Goal: Task Accomplishment & Management: Manage account settings

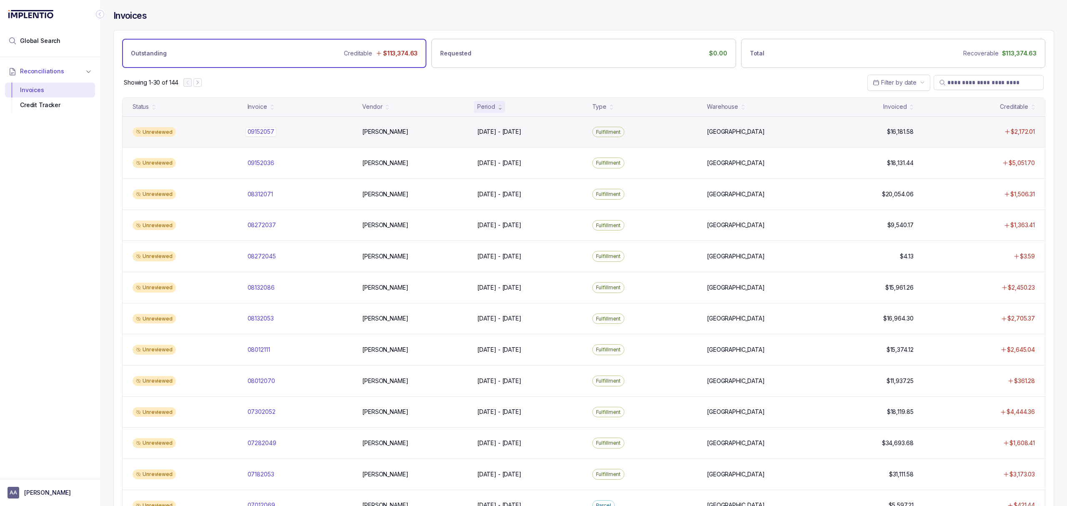
click at [258, 129] on p "09152057" at bounding box center [261, 131] width 31 height 9
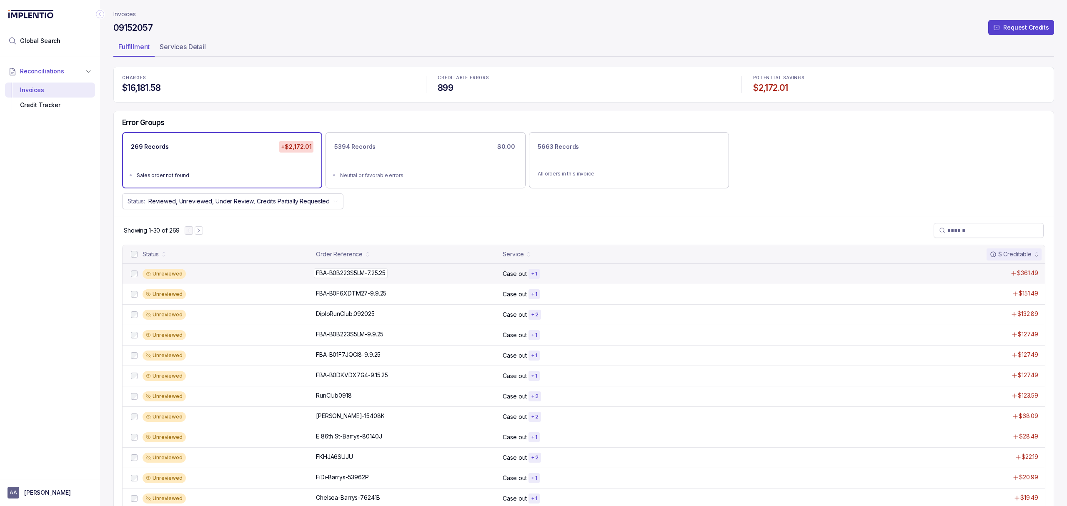
click at [340, 277] on p "FBA-B0B223S5LM-7.25.25" at bounding box center [351, 272] width 74 height 9
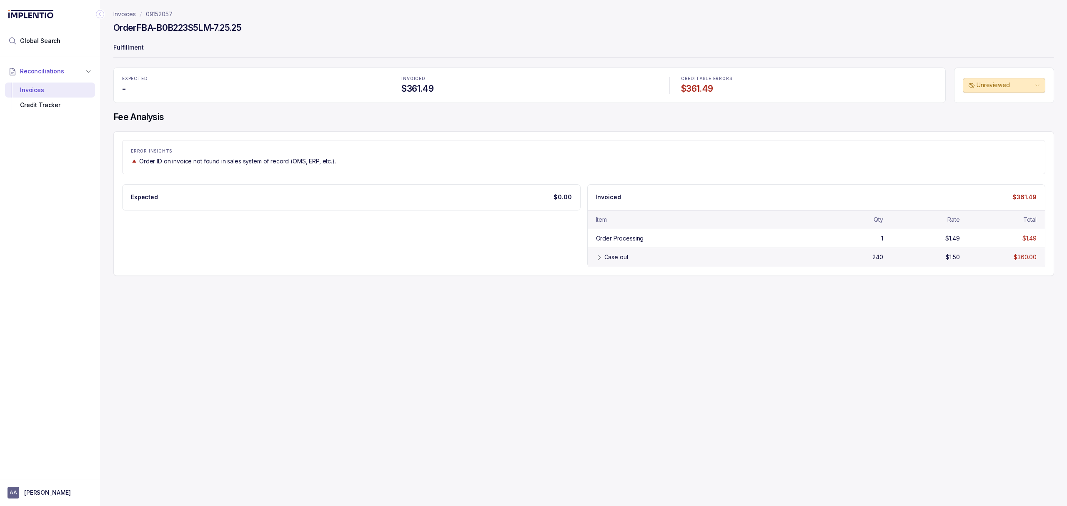
click at [614, 261] on div "Case out" at bounding box center [616, 257] width 24 height 8
click at [48, 105] on div "Credit Tracker" at bounding box center [50, 105] width 77 height 15
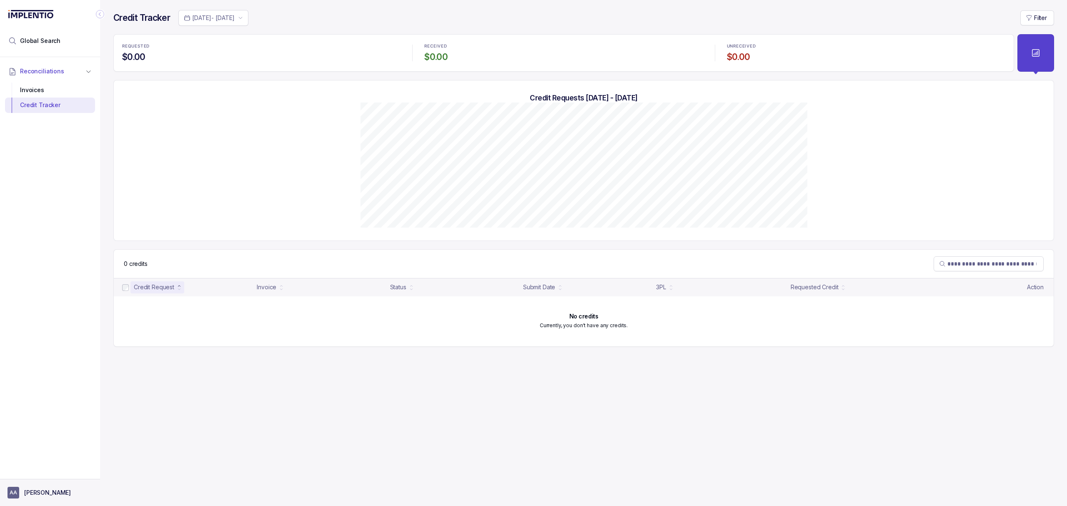
click at [63, 496] on button "AA [PERSON_NAME]" at bounding box center [50, 493] width 85 height 12
click at [54, 475] on p "Logout" at bounding box center [54, 474] width 69 height 8
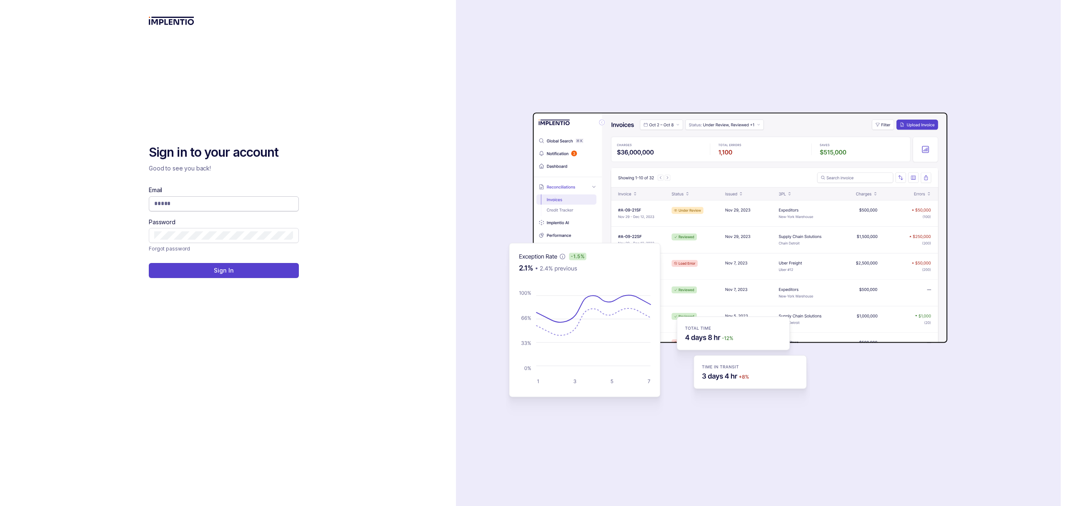
click at [179, 209] on span at bounding box center [224, 203] width 150 height 15
click at [179, 204] on input "Email" at bounding box center [223, 203] width 139 height 8
type input "**********"
